Goal: Task Accomplishment & Management: Use online tool/utility

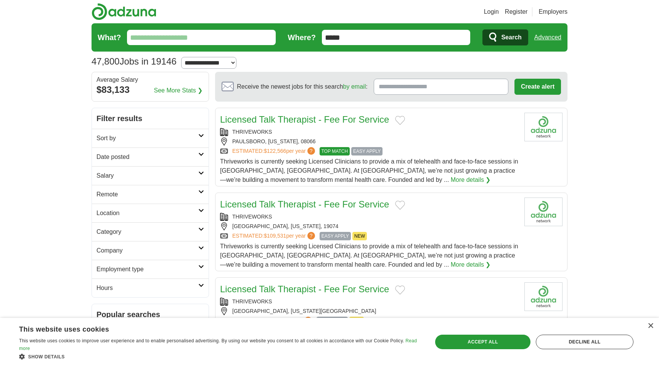
click at [161, 42] on input "What?" at bounding box center [201, 37] width 149 height 15
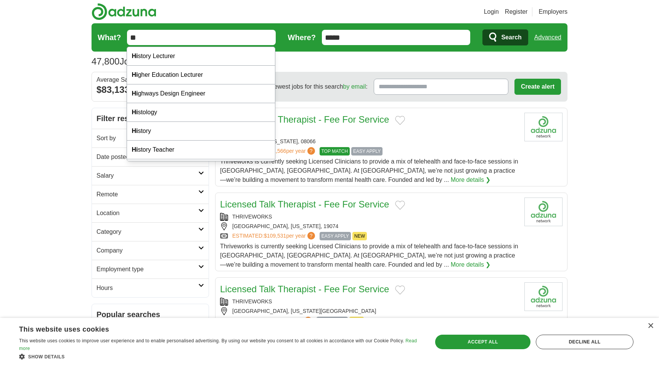
type input "*"
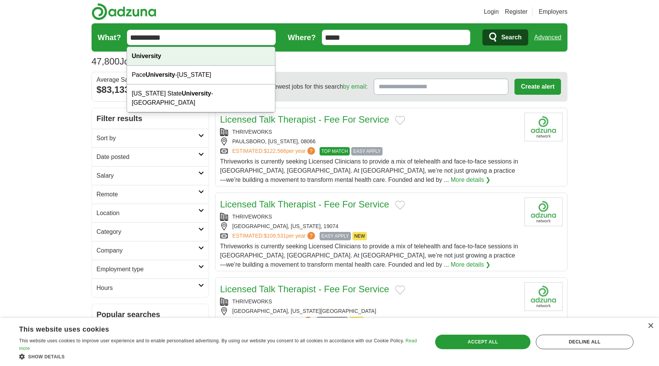
type input "**********"
click at [149, 62] on div "University" at bounding box center [201, 56] width 148 height 19
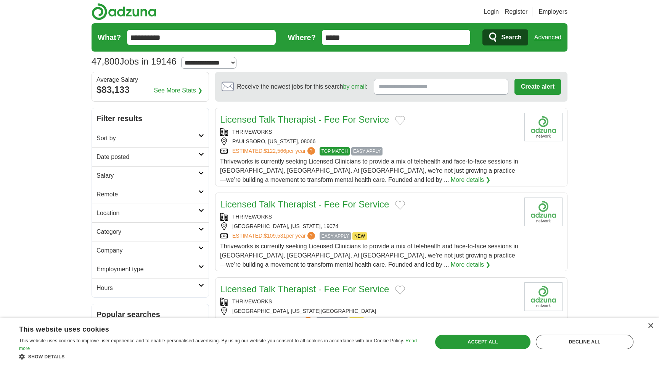
click at [511, 38] on span "Search" at bounding box center [511, 37] width 20 height 15
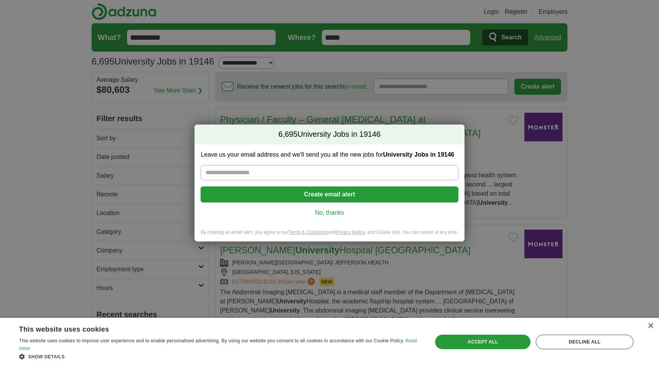
click at [339, 216] on link "No, thanks" at bounding box center [329, 212] width 245 height 8
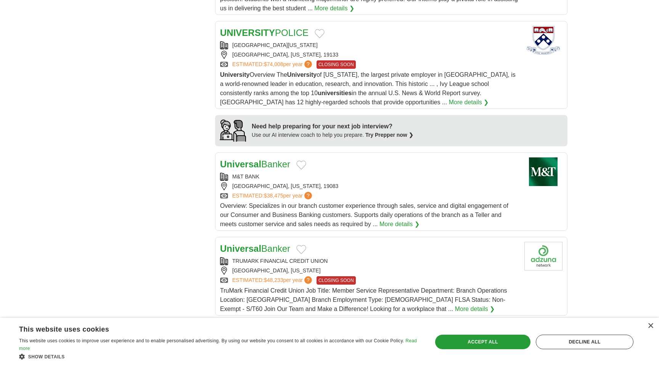
scroll to position [671, 0]
